Goal: Download file/media

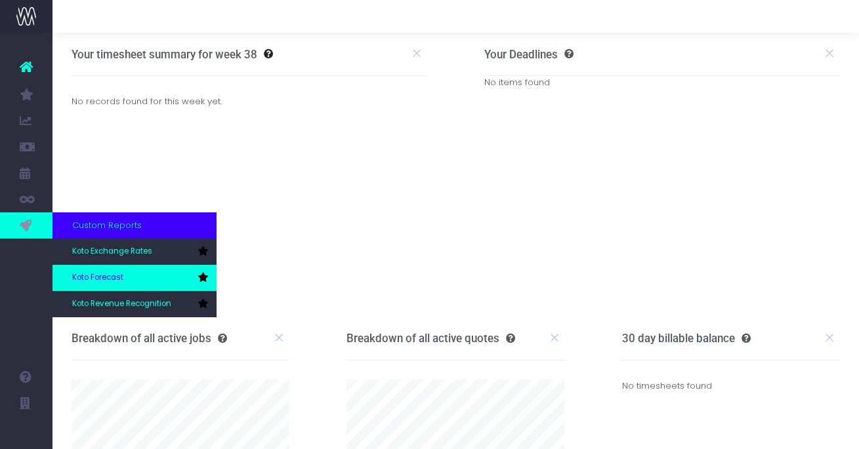
click at [88, 272] on link "Koto Forecast" at bounding box center [134, 278] width 164 height 26
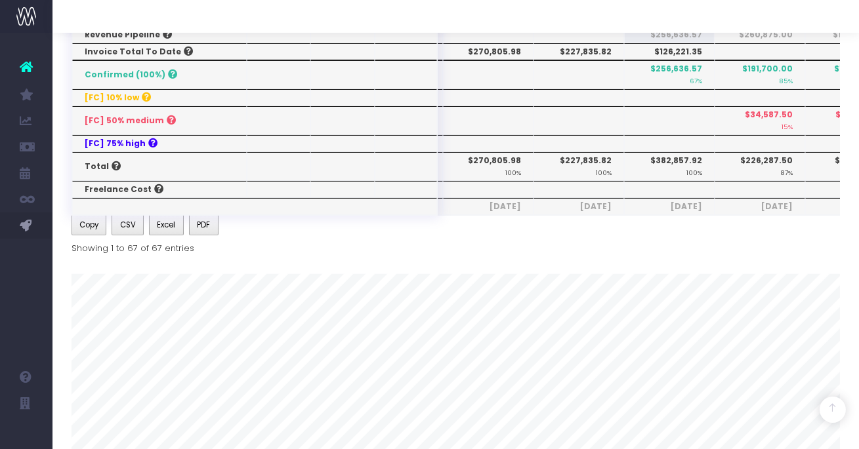
scroll to position [459, 0]
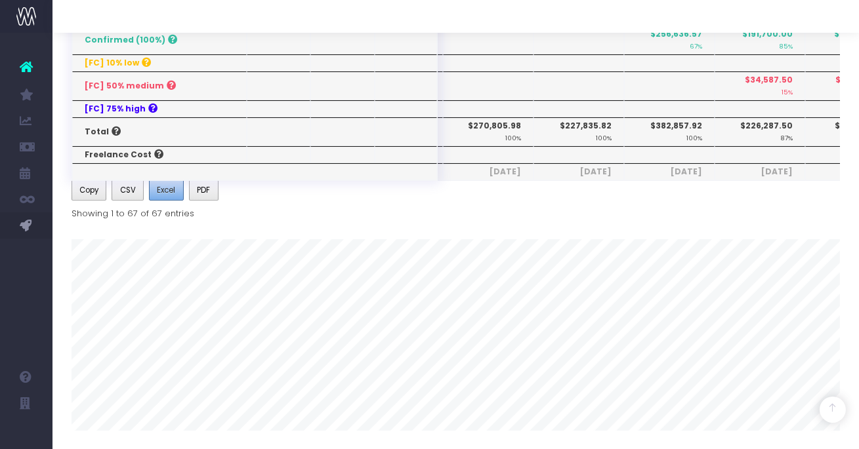
click at [166, 193] on span "Excel" at bounding box center [166, 190] width 18 height 12
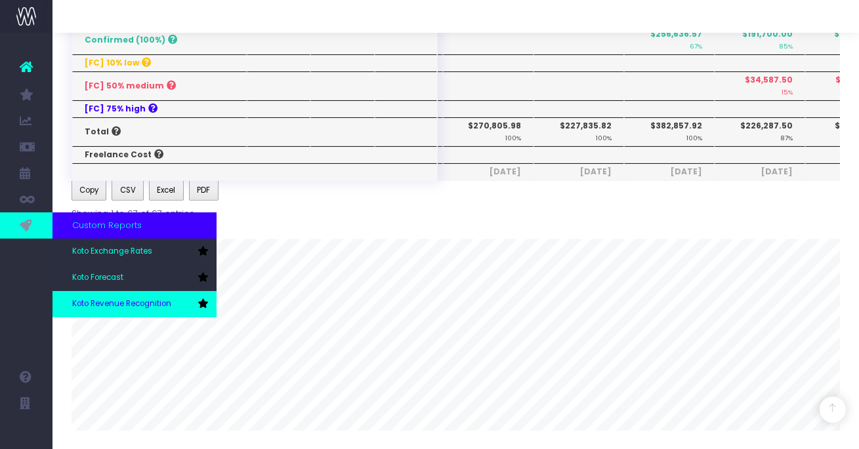
click at [117, 297] on link "Koto Revenue Recognition" at bounding box center [134, 304] width 164 height 26
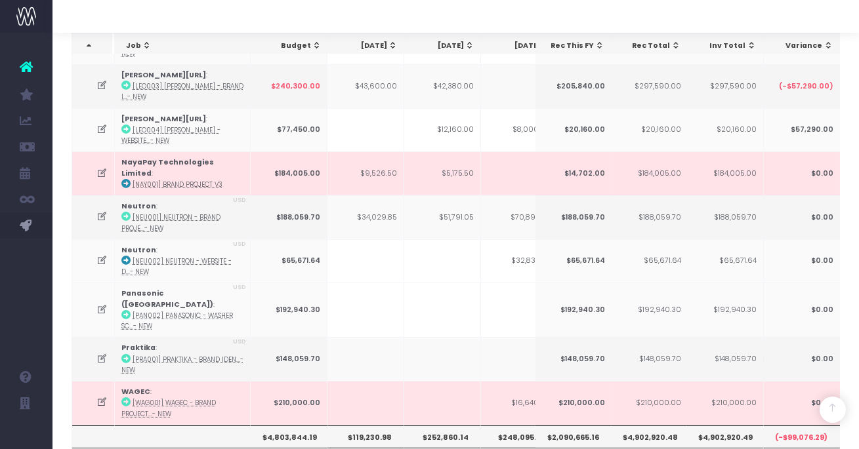
scroll to position [576, 0]
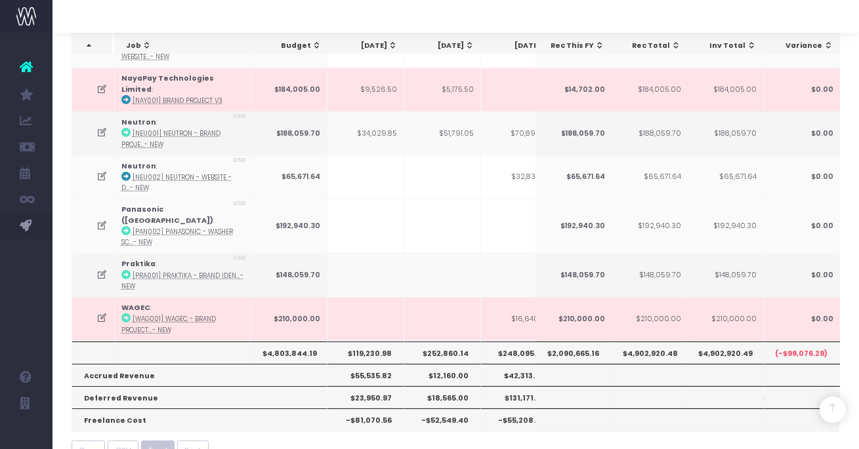
click at [160, 445] on span "Excel" at bounding box center [158, 450] width 18 height 11
